Goal: Transaction & Acquisition: Obtain resource

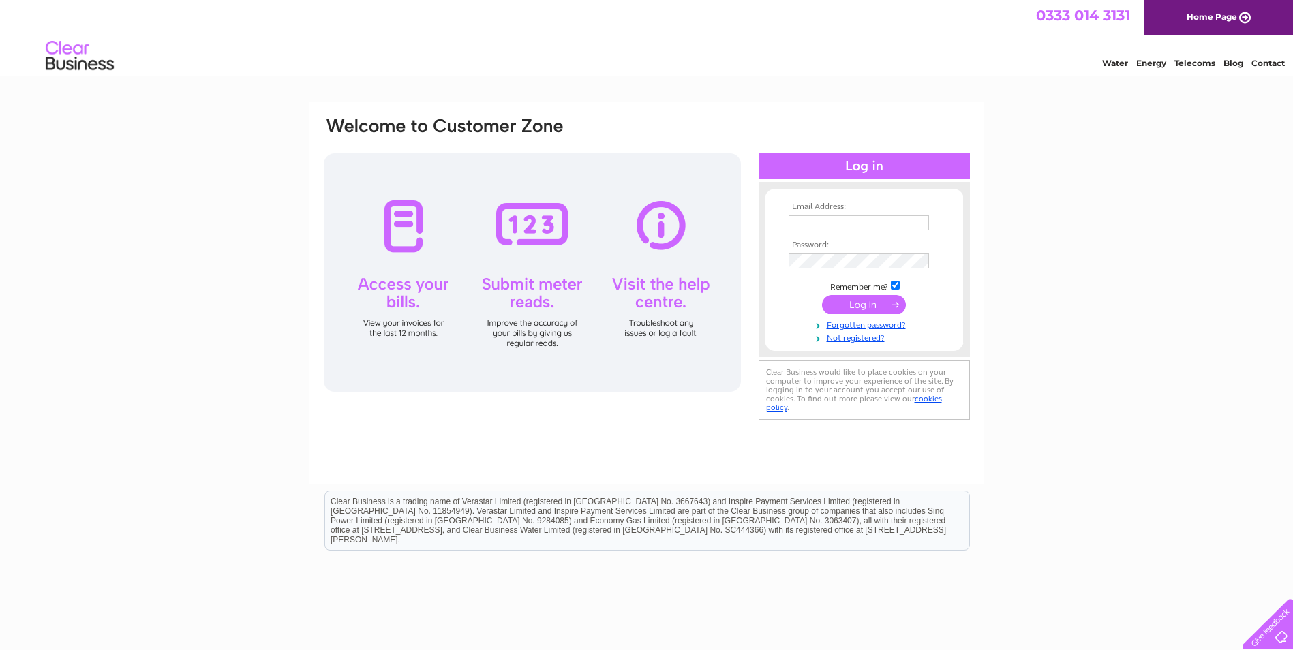
click at [820, 228] on input "text" at bounding box center [858, 222] width 140 height 15
type input "drdougan@outlook.com"
click at [894, 311] on input "submit" at bounding box center [864, 305] width 84 height 19
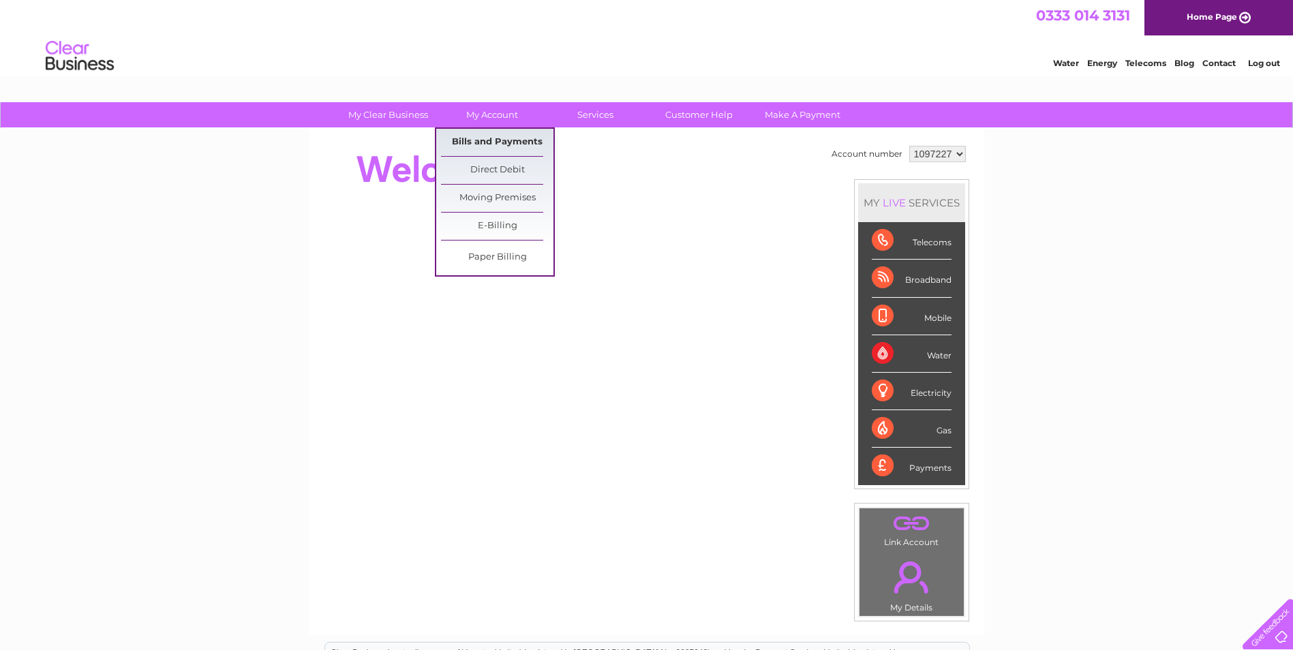
click at [510, 141] on link "Bills and Payments" at bounding box center [497, 142] width 112 height 27
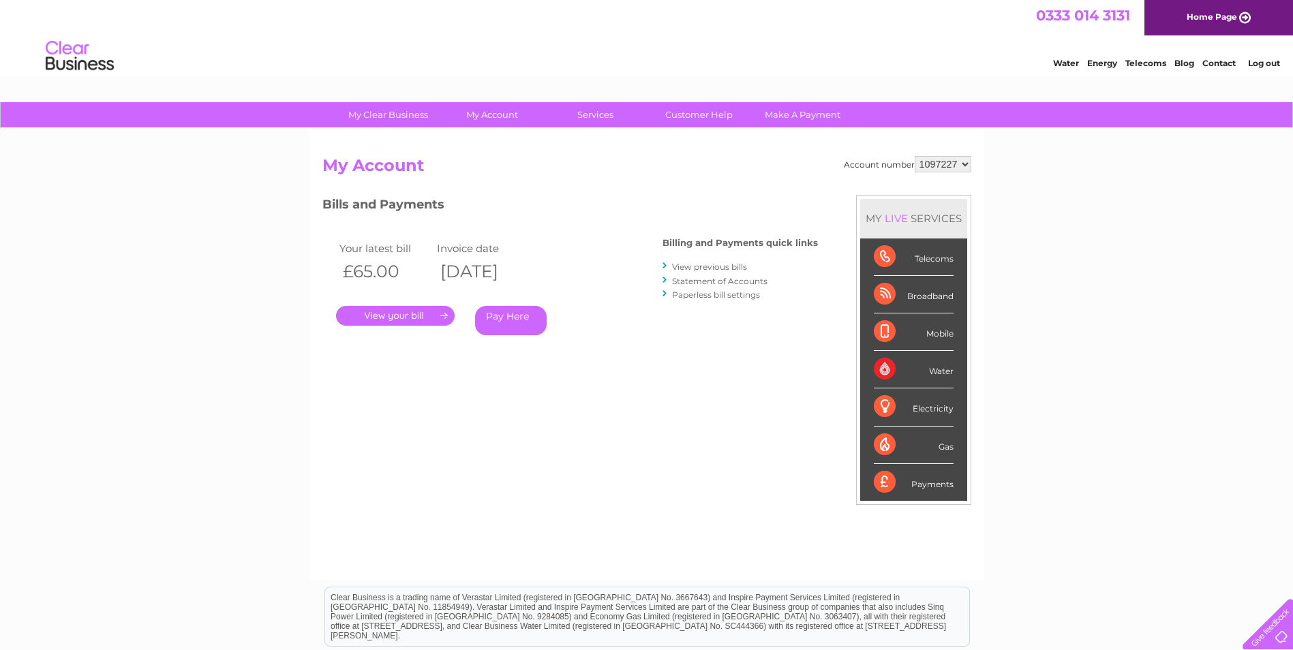
click at [723, 268] on link "View previous bills" at bounding box center [709, 267] width 75 height 10
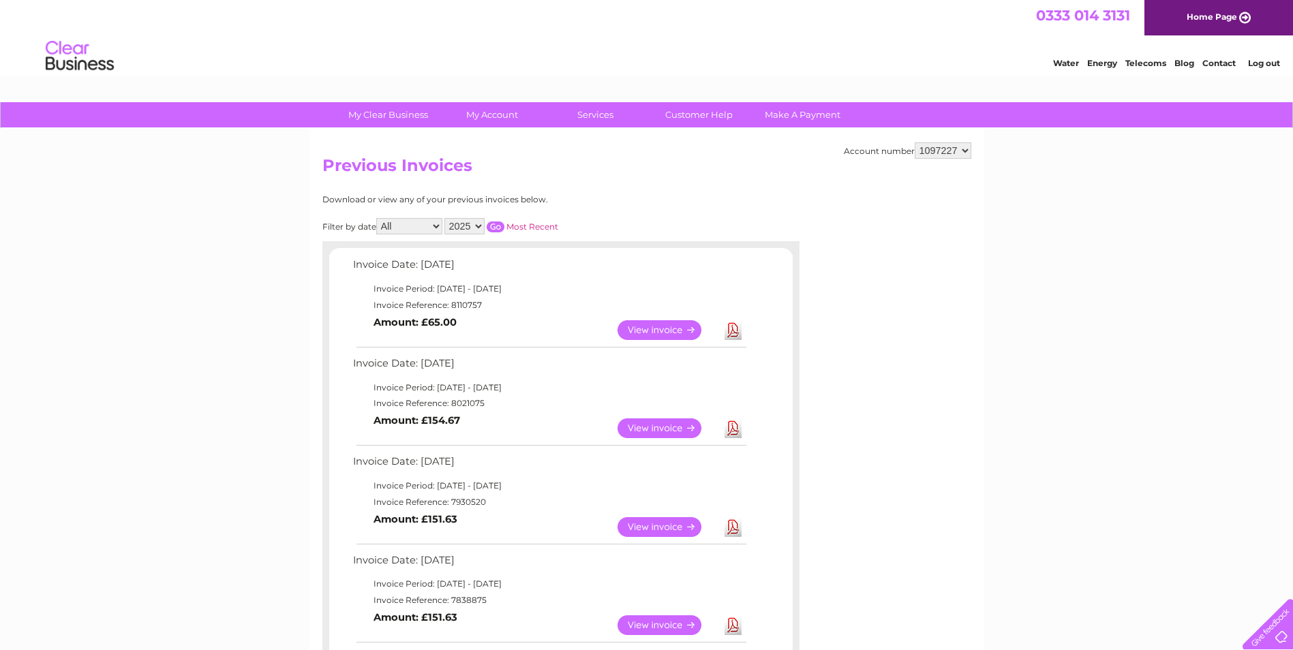
click at [663, 333] on link "View" at bounding box center [667, 330] width 100 height 20
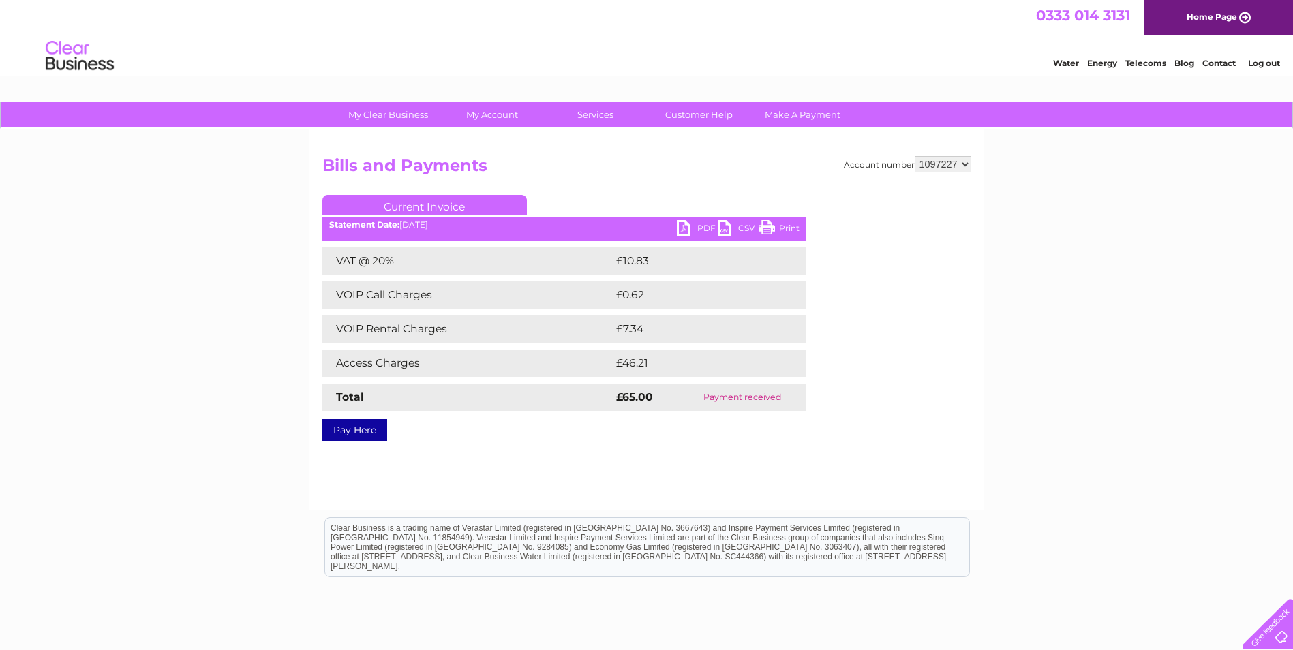
click at [696, 226] on link "PDF" at bounding box center [697, 230] width 41 height 20
drag, startPoint x: 934, startPoint y: 56, endPoint x: 941, endPoint y: 41, distance: 16.5
click at [934, 56] on div "Water Energy Telecoms Blog Contact Log out" at bounding box center [646, 57] width 1293 height 44
click at [1254, 62] on link "Log out" at bounding box center [1264, 63] width 32 height 10
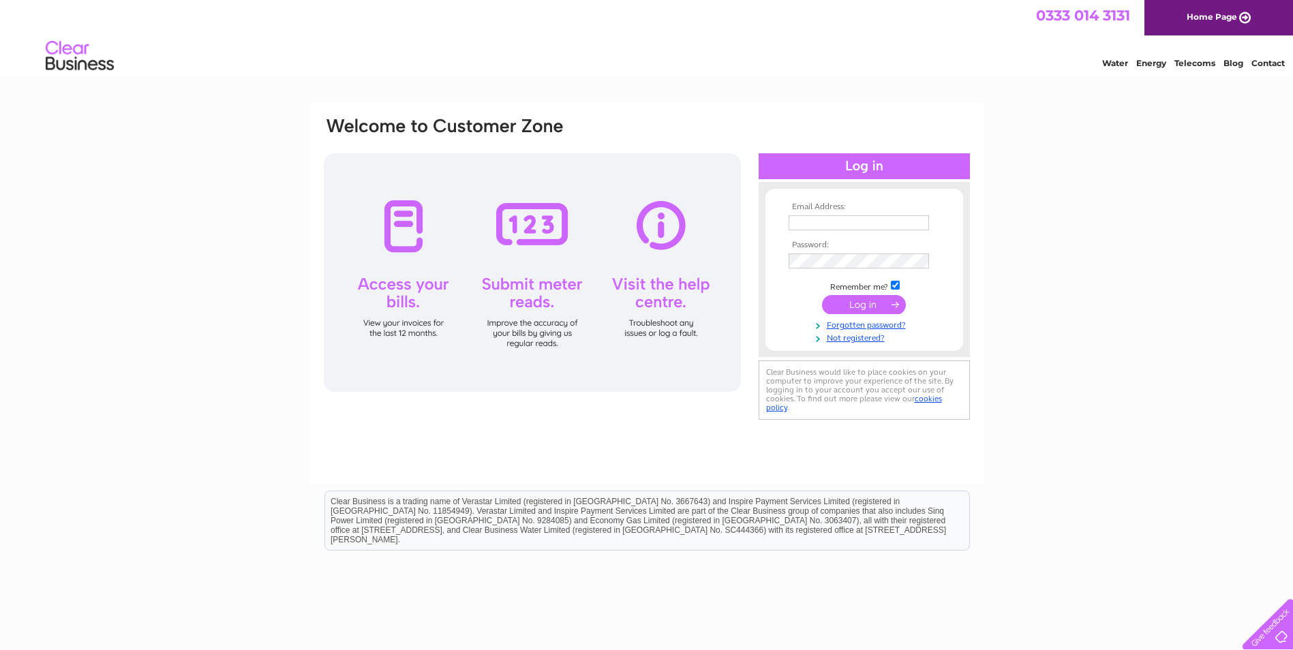
click at [785, 225] on td at bounding box center [864, 223] width 158 height 22
click at [814, 223] on input "text" at bounding box center [859, 223] width 142 height 16
type input "uniquealcohol@outlook.com"
click at [818, 251] on td at bounding box center [864, 261] width 158 height 22
click at [860, 309] on input "submit" at bounding box center [864, 305] width 84 height 19
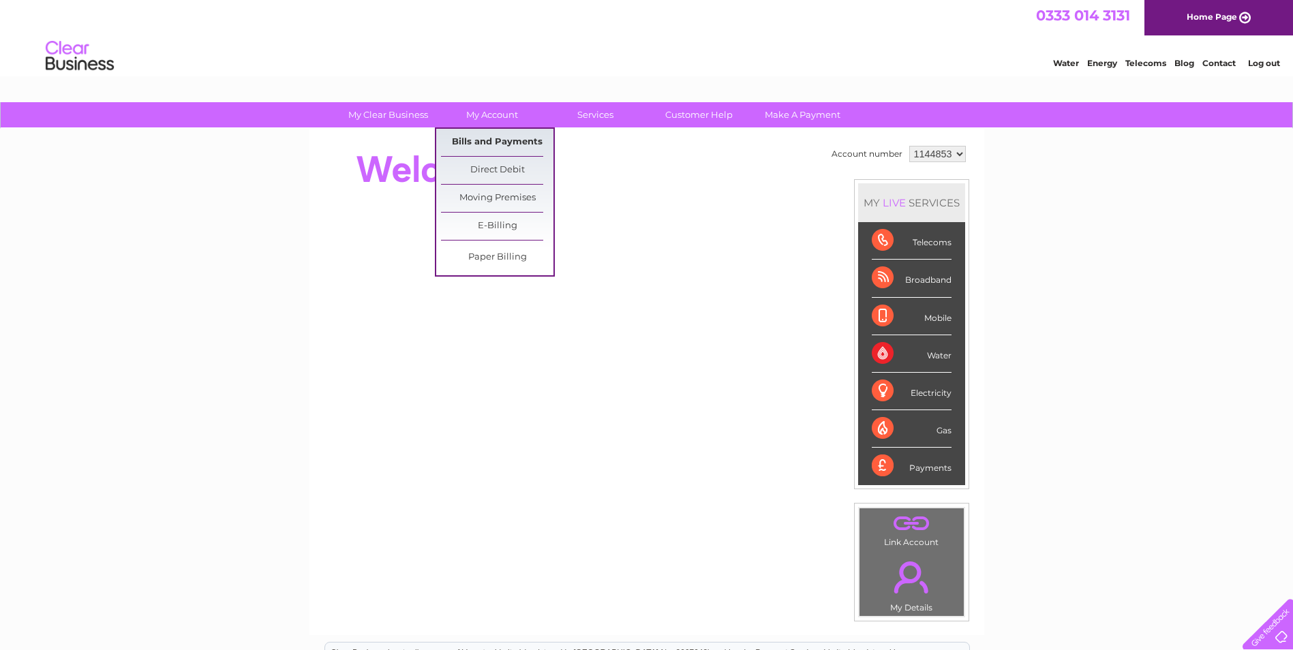
click at [506, 143] on link "Bills and Payments" at bounding box center [497, 142] width 112 height 27
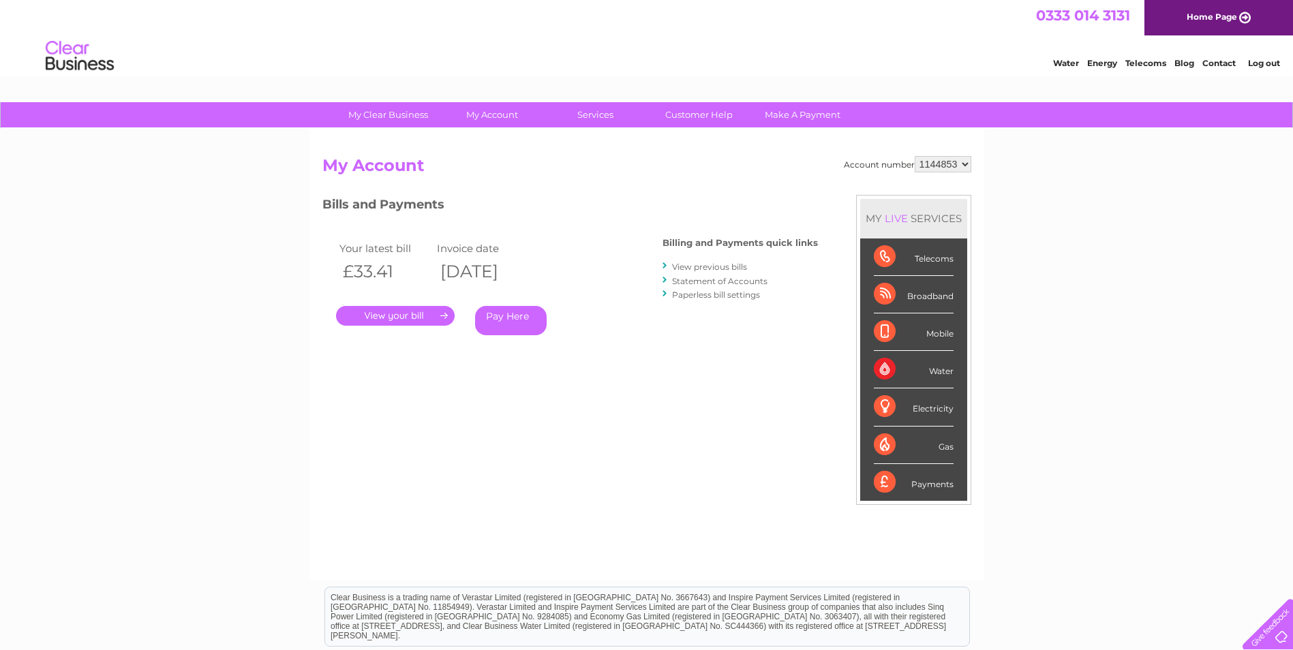
click at [726, 269] on link "View previous bills" at bounding box center [709, 267] width 75 height 10
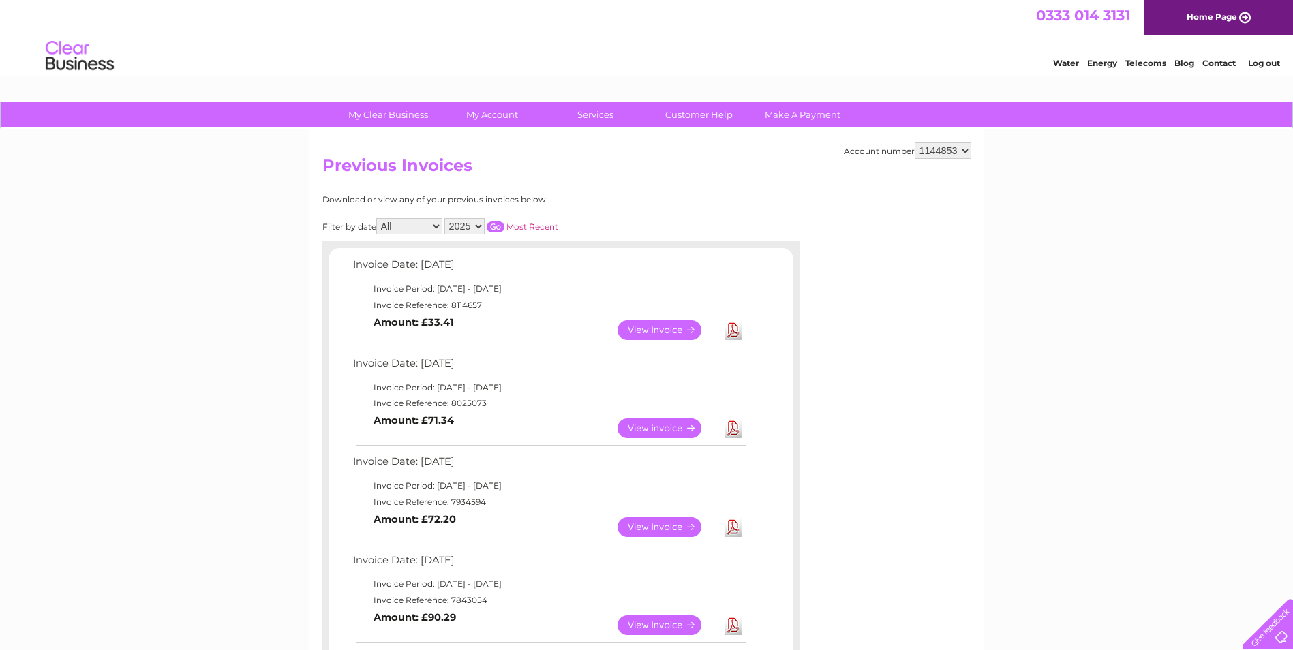
click at [671, 331] on link "View" at bounding box center [667, 330] width 100 height 20
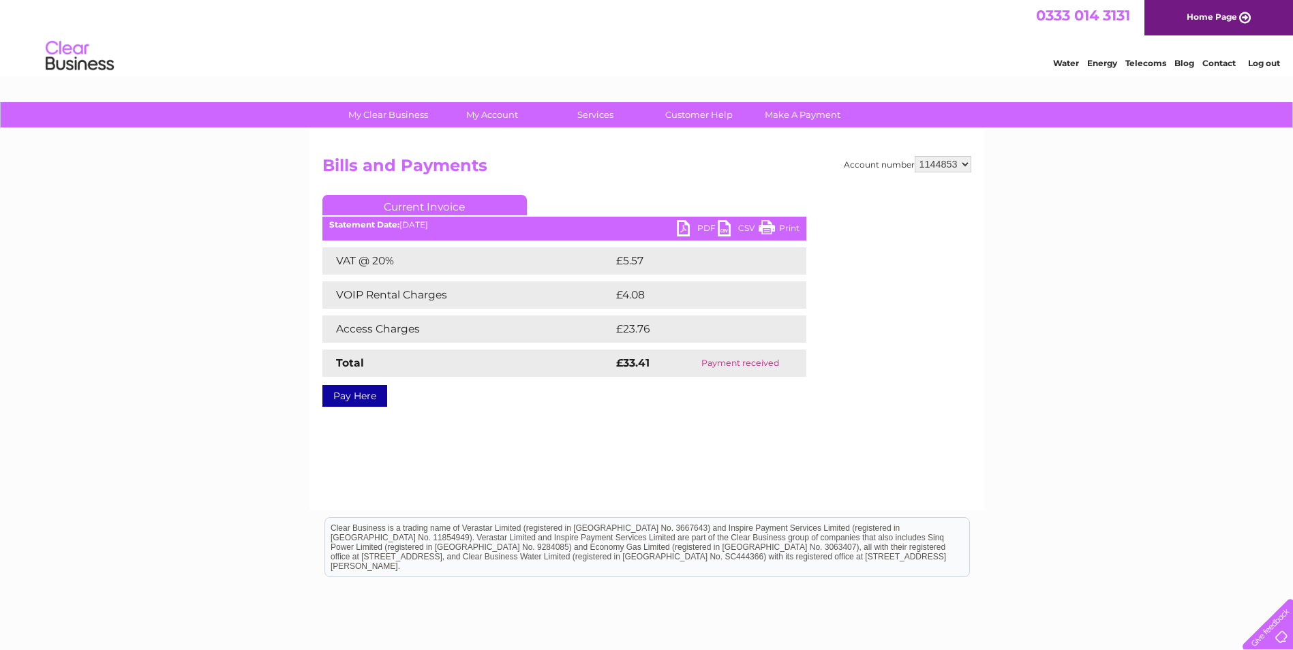
click at [698, 227] on link "PDF" at bounding box center [697, 230] width 41 height 20
drag, startPoint x: 775, startPoint y: 74, endPoint x: 886, endPoint y: 48, distance: 113.4
click at [781, 73] on div "Water Energy Telecoms Blog Contact Log out" at bounding box center [646, 57] width 1293 height 44
click at [1259, 65] on link "Log out" at bounding box center [1264, 63] width 32 height 10
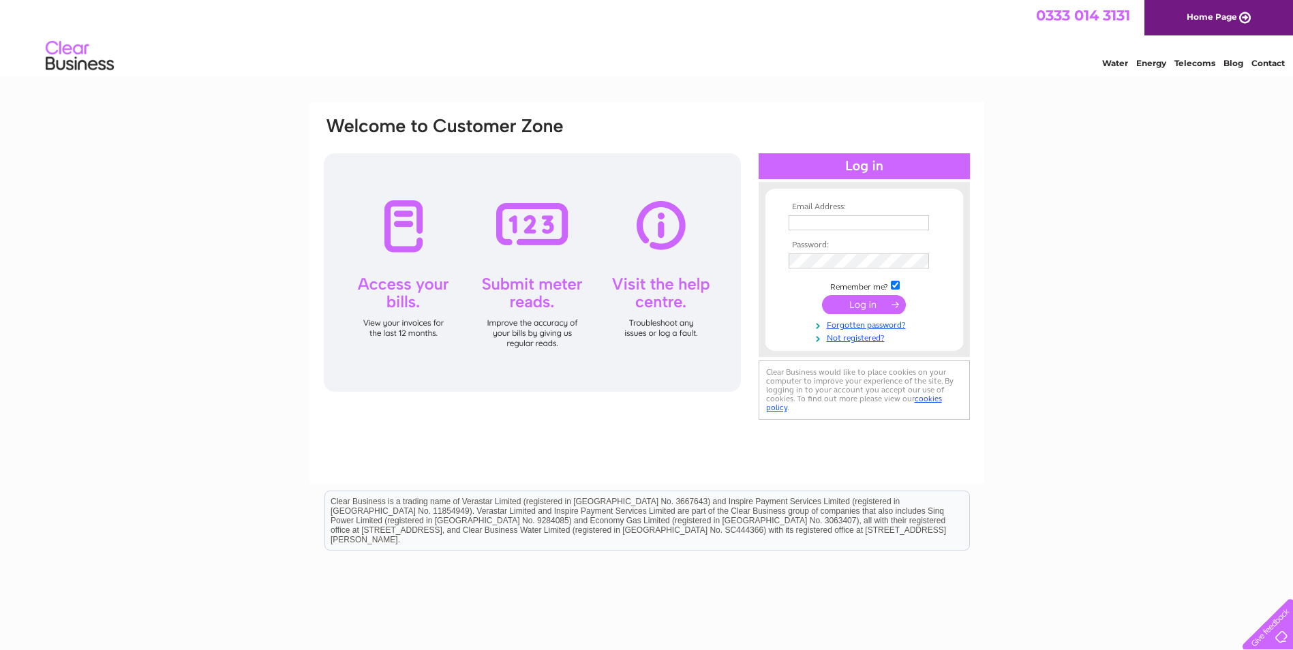
click at [867, 224] on input "text" at bounding box center [858, 222] width 140 height 15
type input "[EMAIL_ADDRESS][DOMAIN_NAME]"
click at [874, 311] on input "submit" at bounding box center [864, 305] width 84 height 19
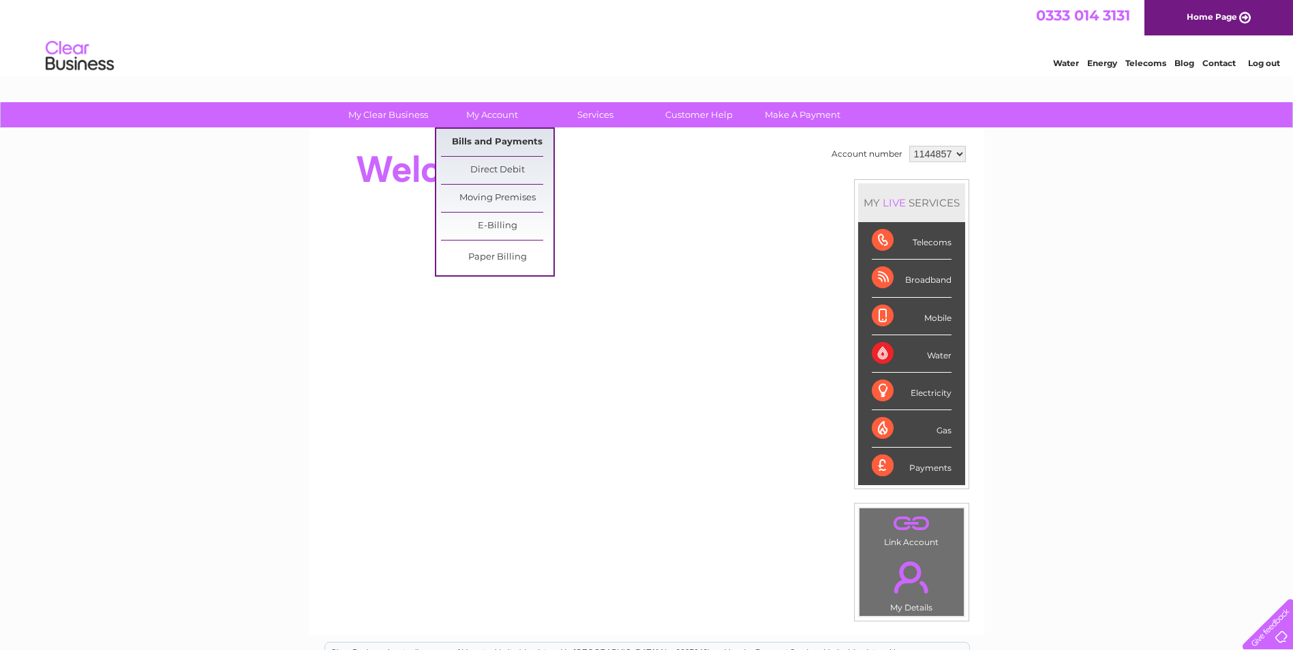
click at [502, 136] on link "Bills and Payments" at bounding box center [497, 142] width 112 height 27
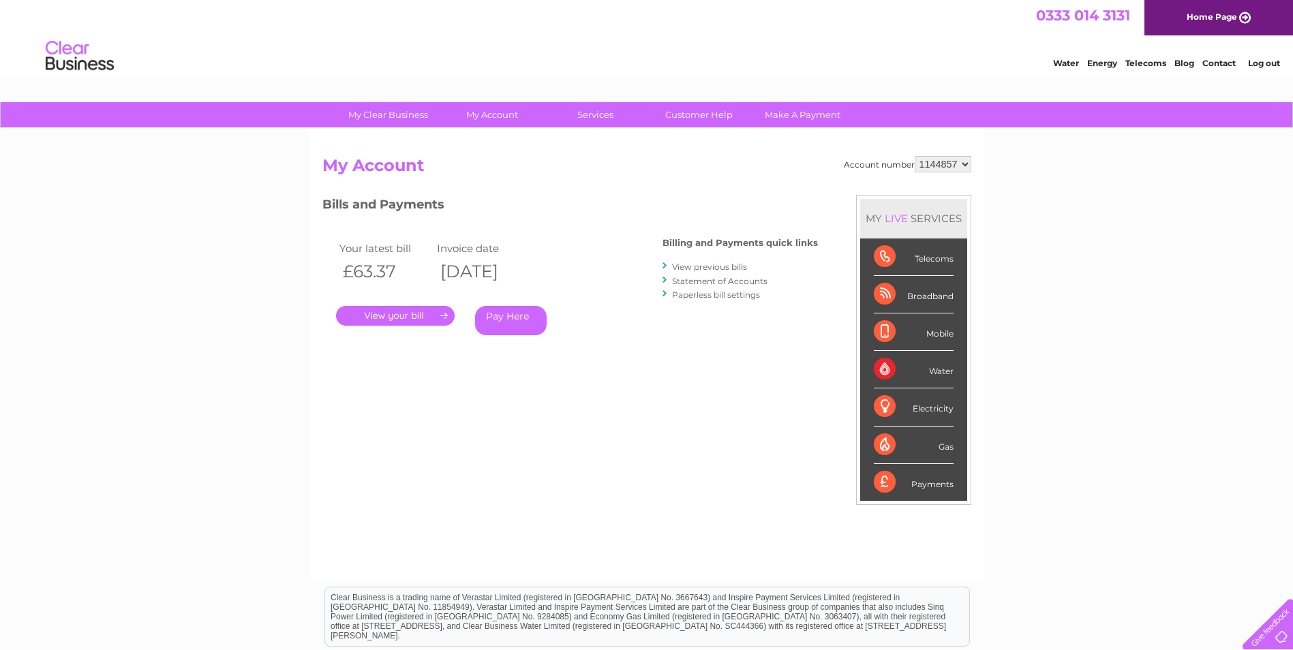
click at [399, 318] on link "." at bounding box center [395, 316] width 119 height 20
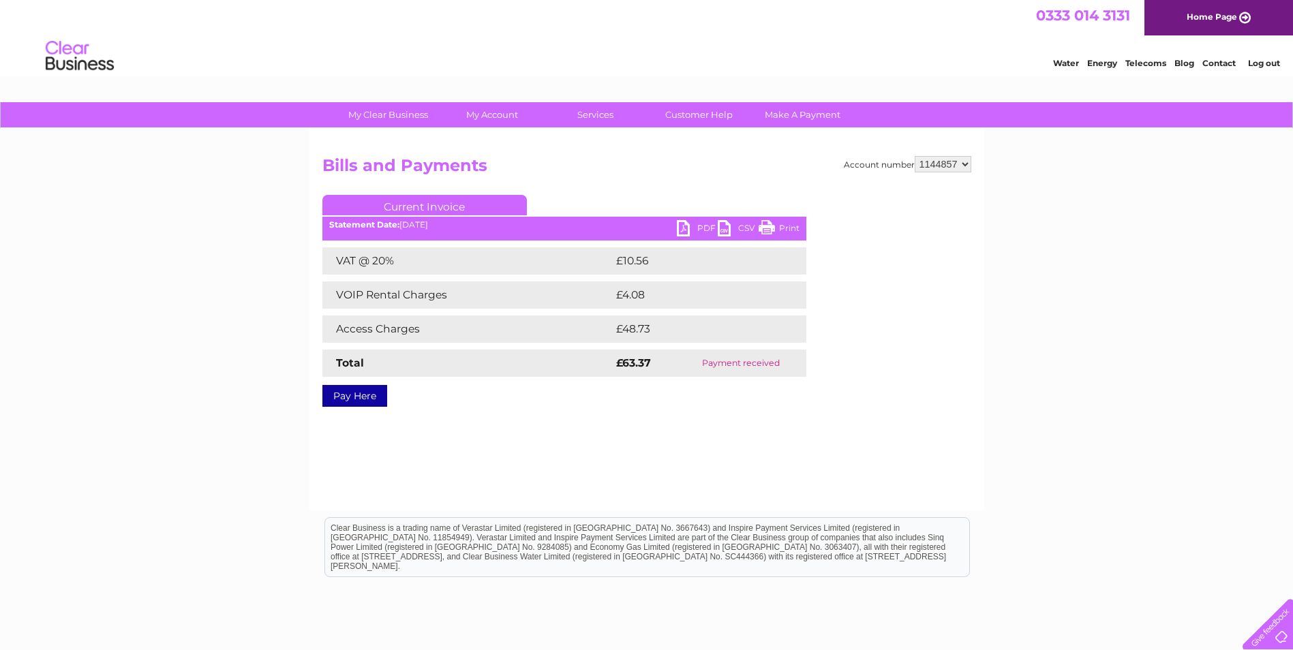
click at [690, 230] on link "PDF" at bounding box center [697, 230] width 41 height 20
